Goal: Task Accomplishment & Management: Manage account settings

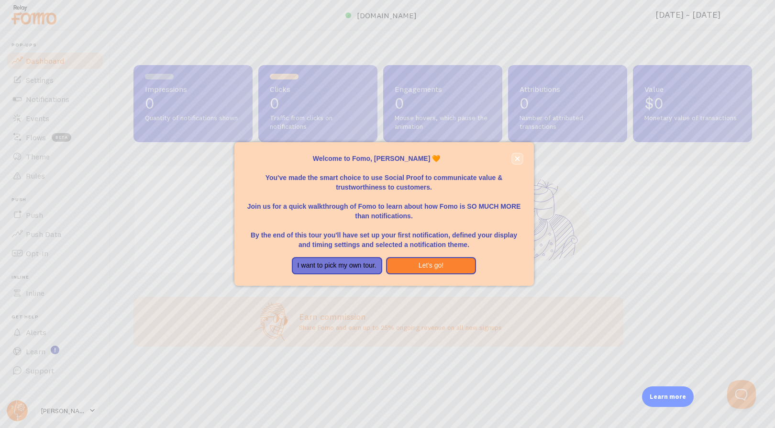
click at [516, 158] on icon "close," at bounding box center [517, 158] width 5 height 5
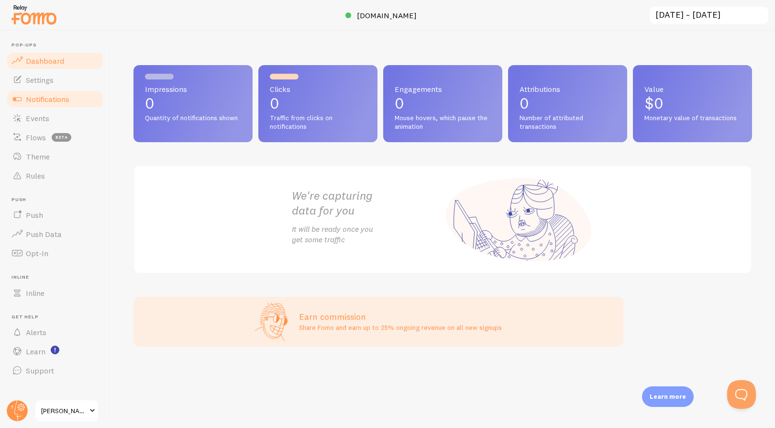
click at [54, 104] on link "Notifications" at bounding box center [55, 98] width 99 height 19
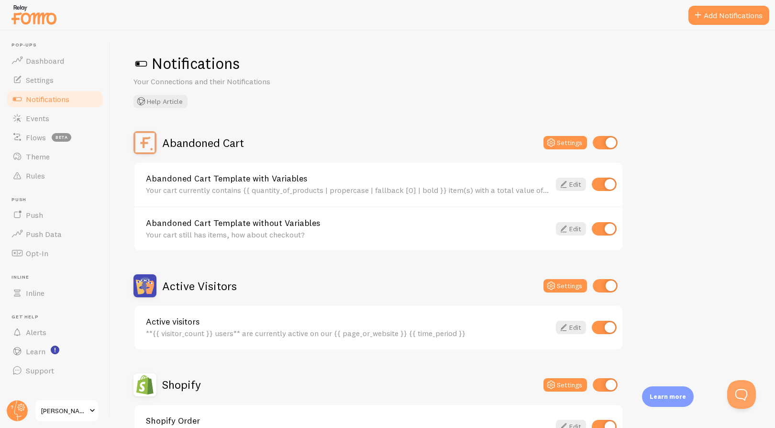
click at [735, 15] on button "Add Notifications" at bounding box center [729, 15] width 81 height 19
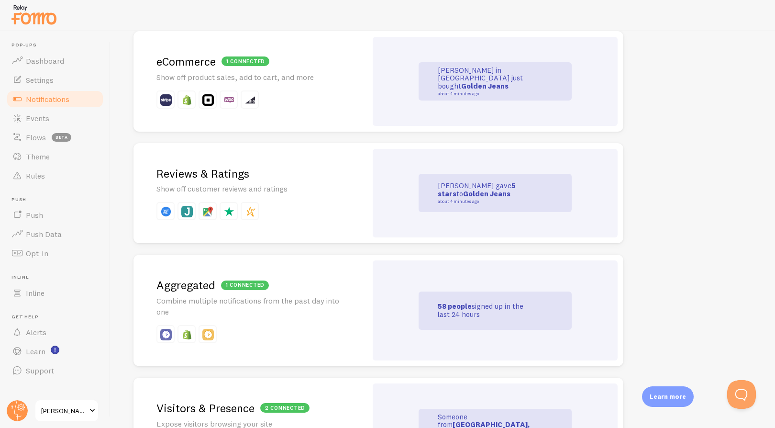
scroll to position [171, 0]
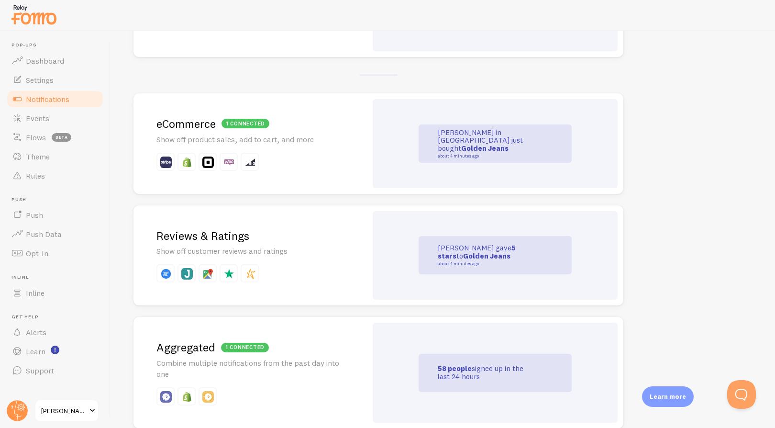
click at [323, 116] on div "1 connected eCommerce Show off product sales, add to cart, and more" at bounding box center [251, 143] width 234 height 100
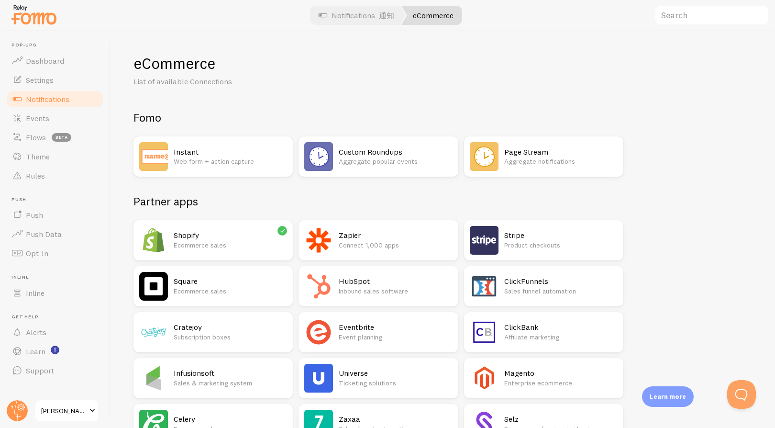
click at [371, 157] on p "Aggregate popular events" at bounding box center [395, 161] width 113 height 10
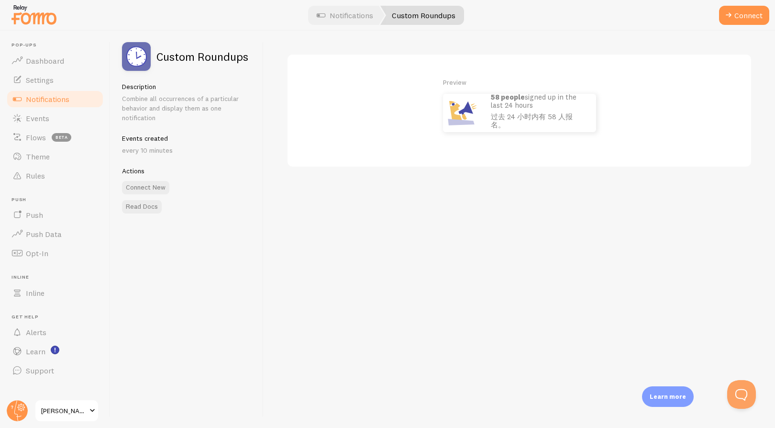
click at [374, 110] on div "Preview 58 people signed up in the last 24 hours 过去 24 小时内有 58 人报名。" at bounding box center [520, 105] width 418 height 55
click at [389, 105] on div "Preview 58 people signed up in the last 24 hours 过去 24 小时内有 58 人报名。" at bounding box center [520, 105] width 418 height 55
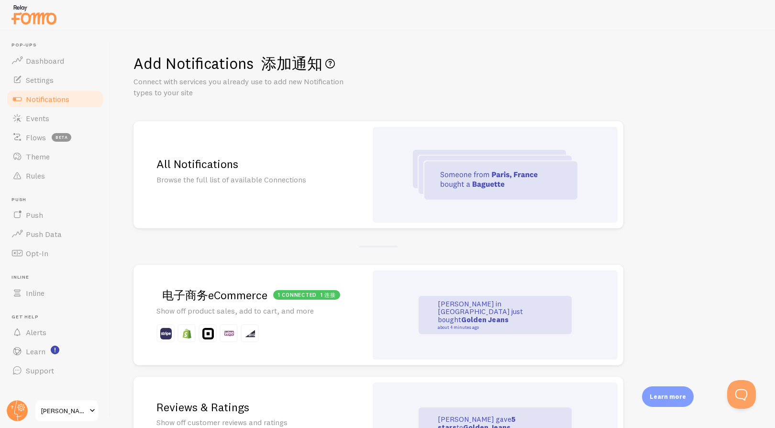
click at [194, 294] on font "电子商务" at bounding box center [185, 295] width 46 height 14
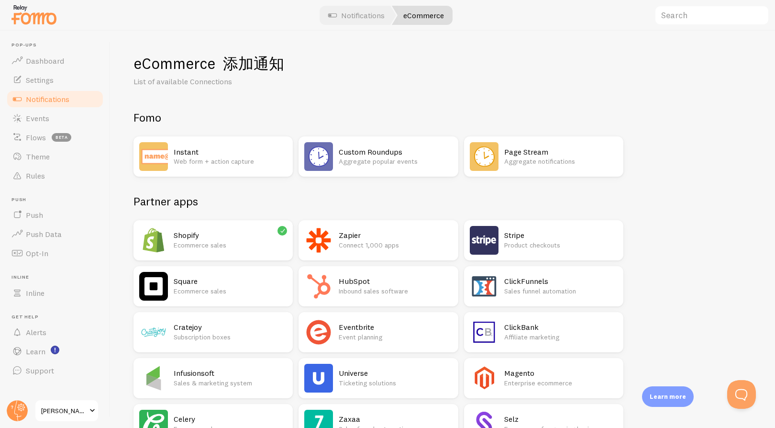
click at [214, 237] on h2 "Shopify" at bounding box center [230, 235] width 113 height 10
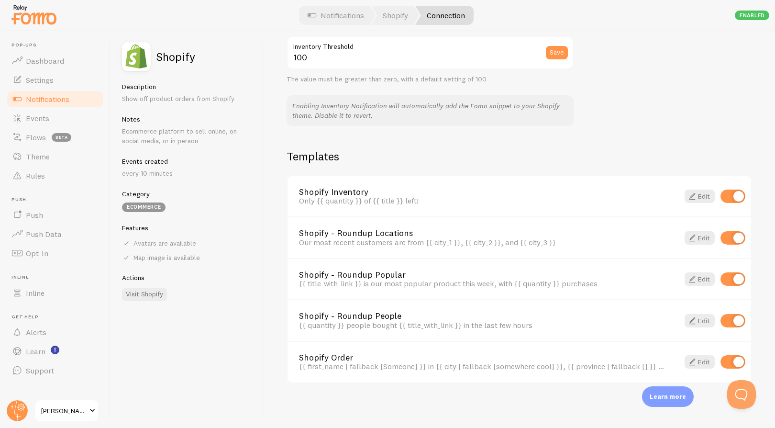
scroll to position [597, 0]
click at [41, 176] on span "Rules" at bounding box center [42, 176] width 32 height 10
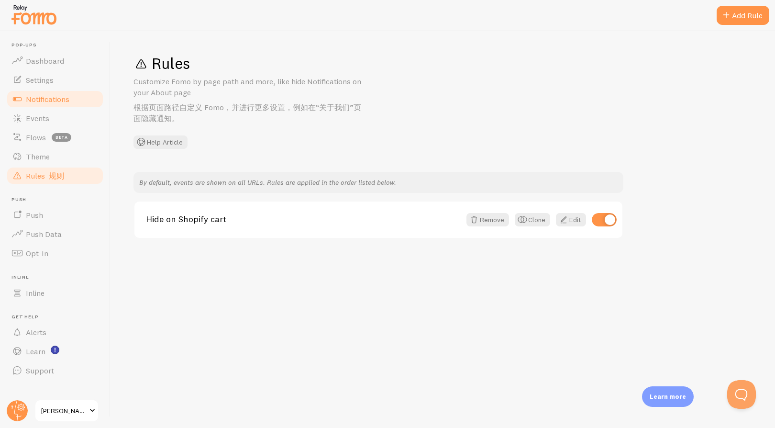
click at [69, 100] on span "Notifications" at bounding box center [48, 99] width 44 height 10
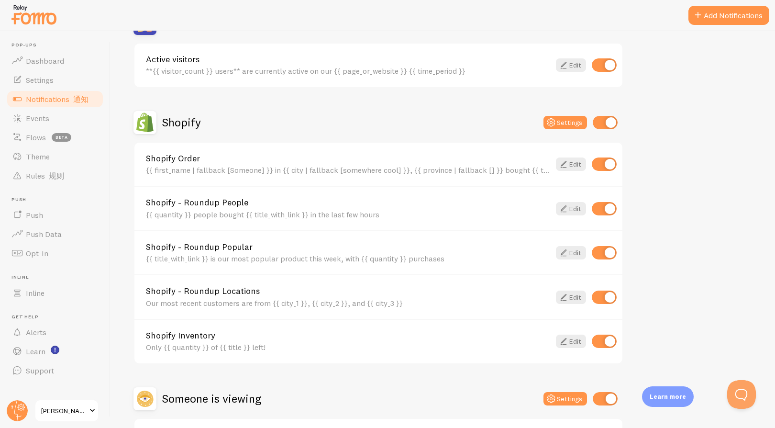
scroll to position [343, 0]
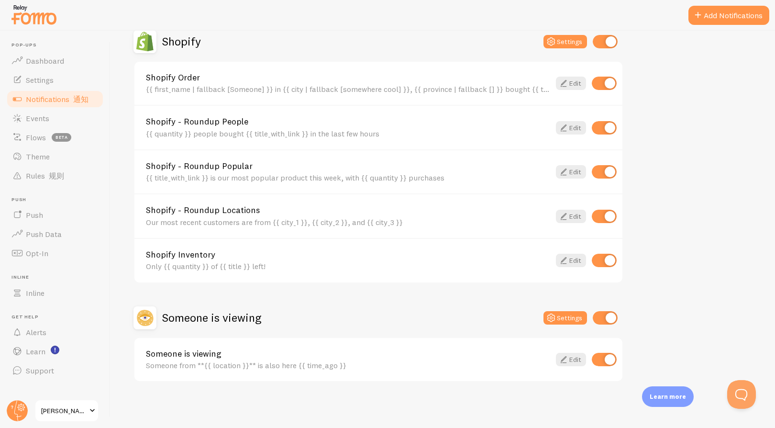
click at [611, 45] on input "checkbox" at bounding box center [605, 41] width 25 height 13
checkbox input "false"
